Goal: Navigation & Orientation: Find specific page/section

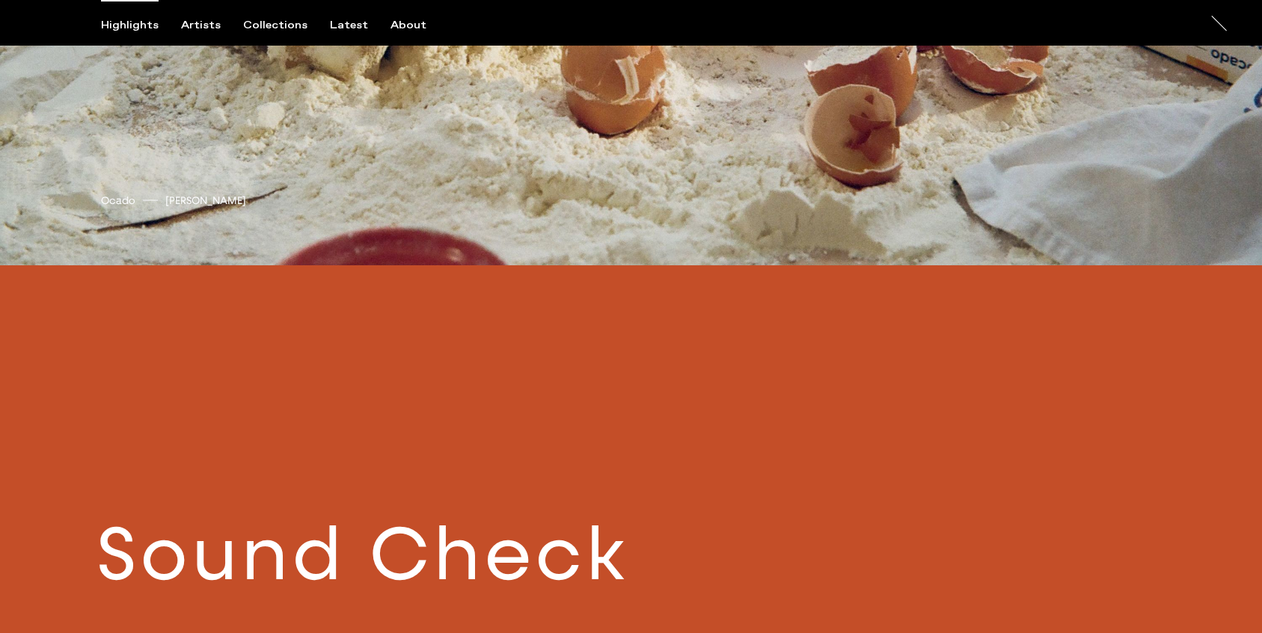
scroll to position [1007, 0]
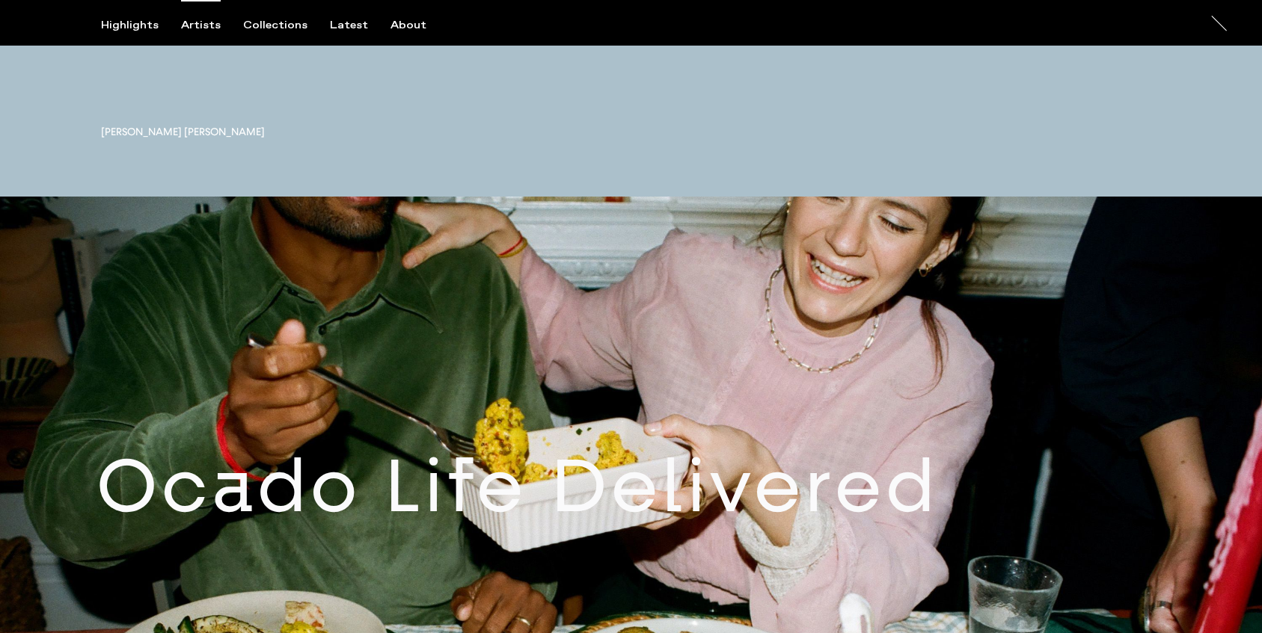
click at [209, 26] on div "Artists" at bounding box center [201, 25] width 40 height 13
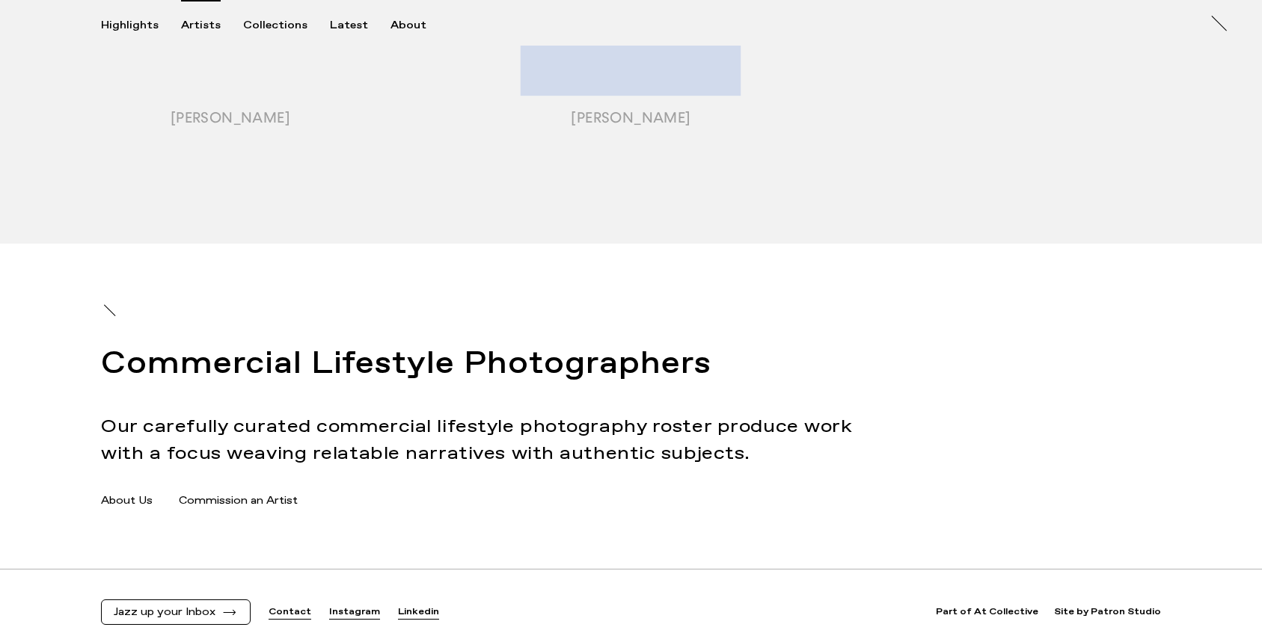
scroll to position [2031, 0]
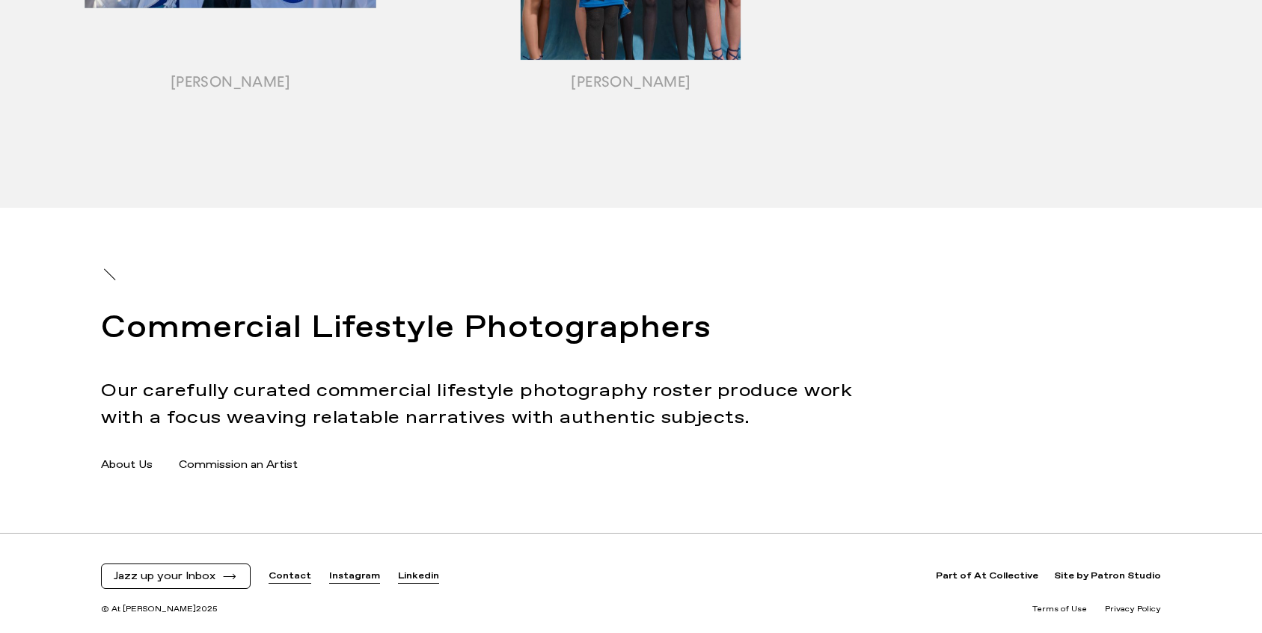
click at [268, 461] on link "Commission an Artist" at bounding box center [238, 466] width 119 height 16
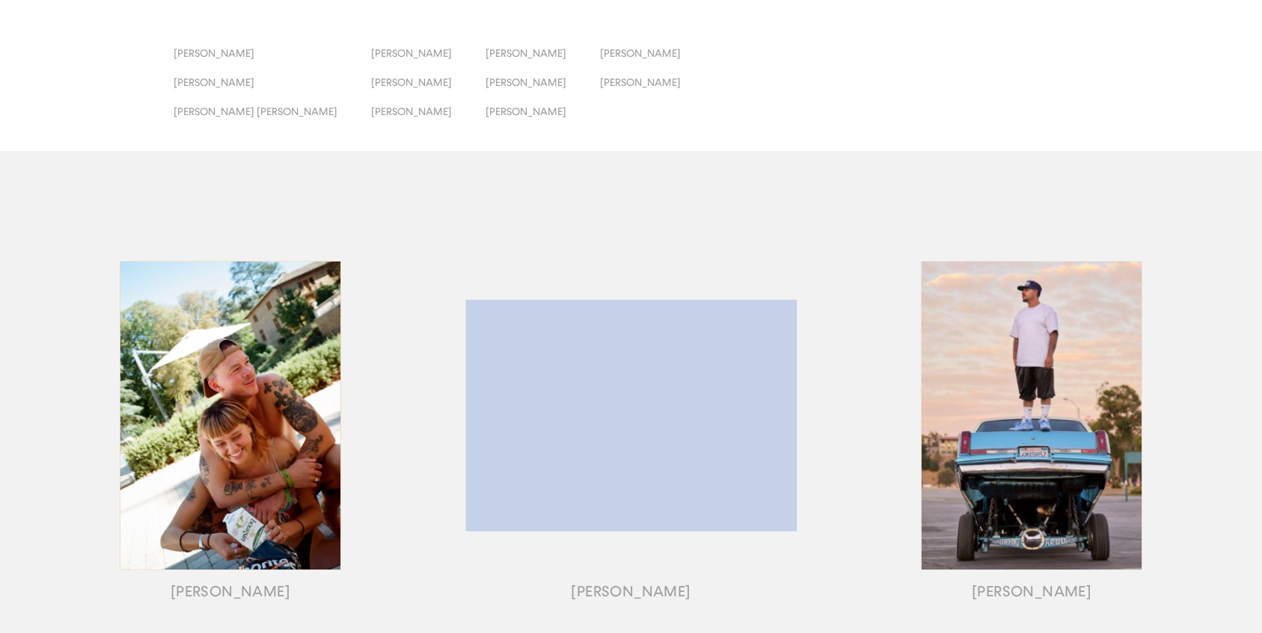
scroll to position [0, 0]
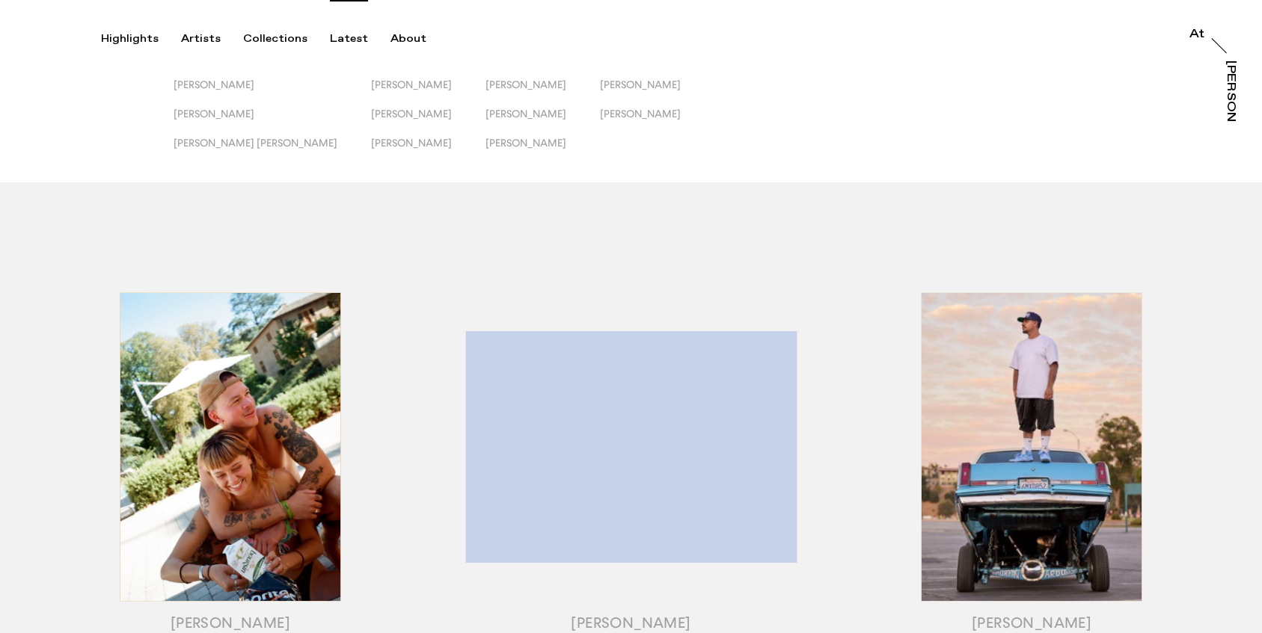
click at [337, 34] on div "Latest" at bounding box center [349, 38] width 38 height 13
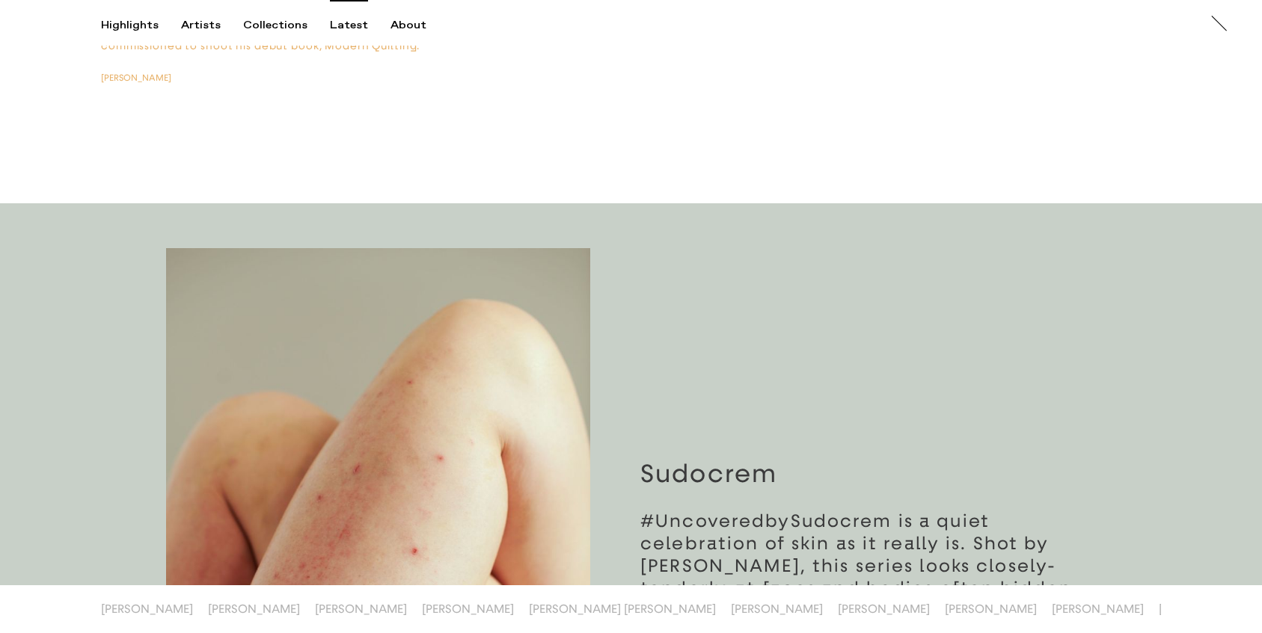
scroll to position [6643, 0]
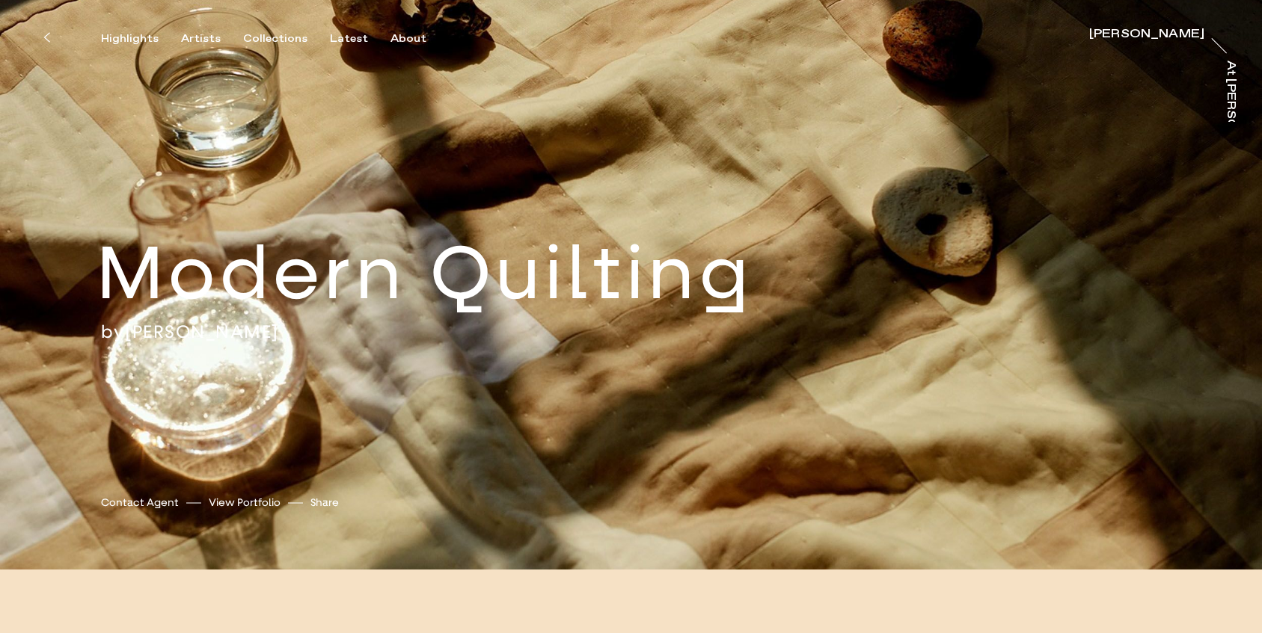
click at [213, 334] on link "[PERSON_NAME]" at bounding box center [202, 332] width 154 height 22
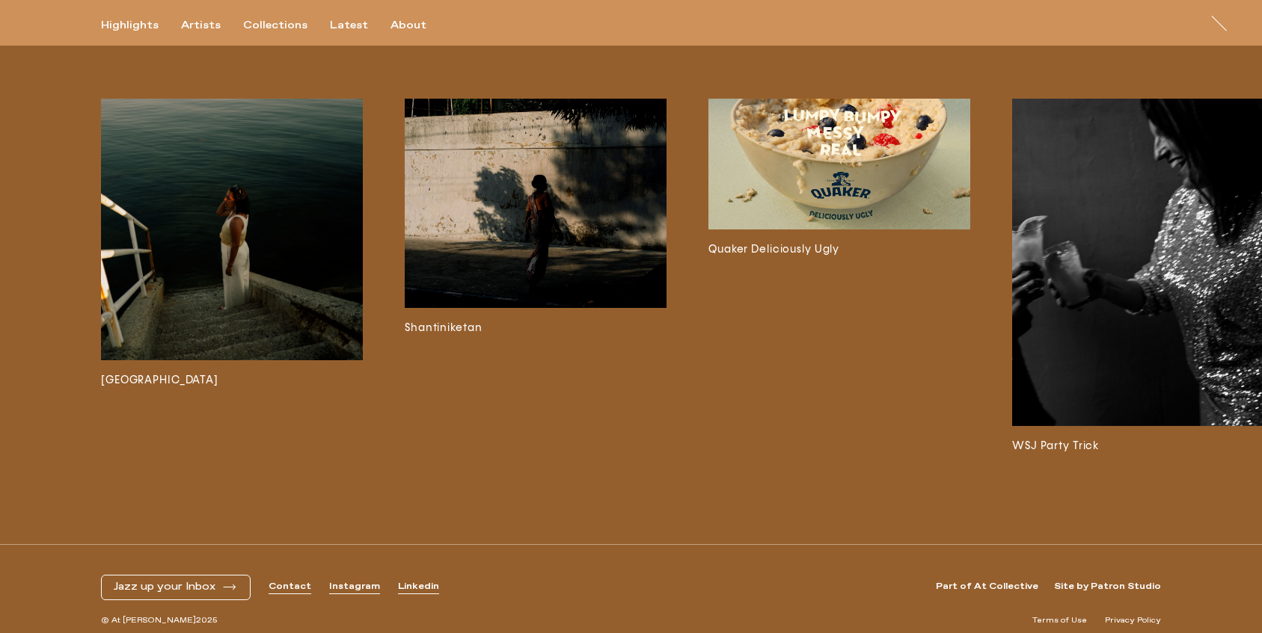
scroll to position [4002, 0]
